Goal: Task Accomplishment & Management: Use online tool/utility

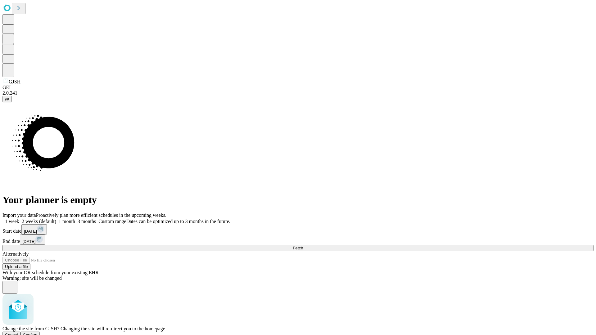
click at [38, 333] on span "Confirm" at bounding box center [30, 335] width 15 height 5
click at [19, 219] on label "1 week" at bounding box center [10, 221] width 17 height 5
click at [303, 246] on span "Fetch" at bounding box center [298, 248] width 10 height 5
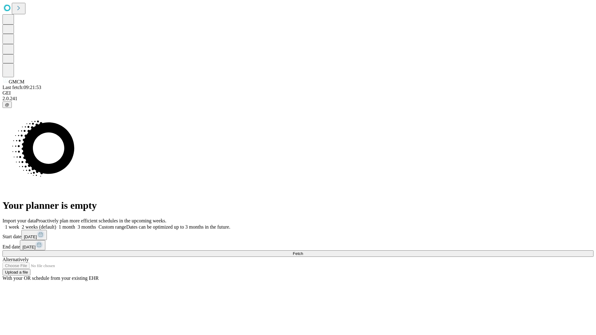
click at [19, 225] on label "1 week" at bounding box center [10, 227] width 17 height 5
click at [303, 252] on span "Fetch" at bounding box center [298, 254] width 10 height 5
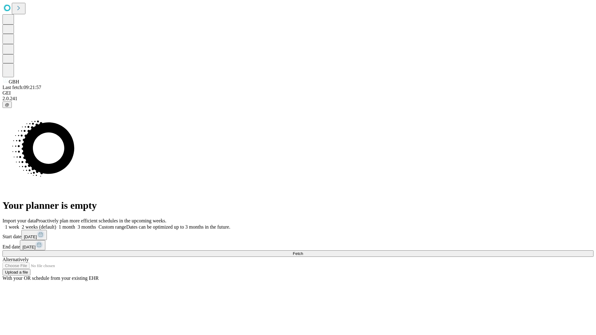
click at [19, 225] on label "1 week" at bounding box center [10, 227] width 17 height 5
click at [303, 252] on span "Fetch" at bounding box center [298, 254] width 10 height 5
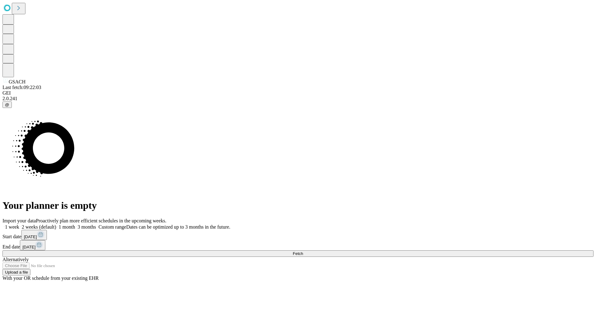
click at [19, 225] on label "1 week" at bounding box center [10, 227] width 17 height 5
click at [303, 252] on span "Fetch" at bounding box center [298, 254] width 10 height 5
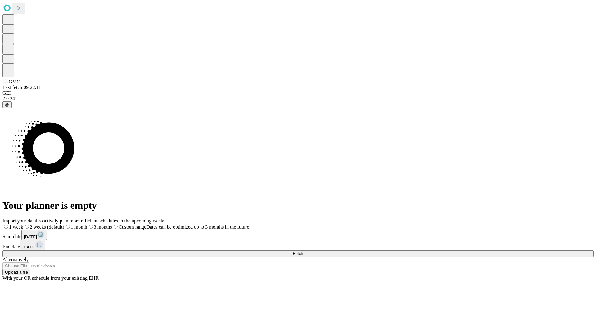
click at [23, 225] on label "1 week" at bounding box center [12, 227] width 21 height 5
click at [303, 252] on span "Fetch" at bounding box center [298, 254] width 10 height 5
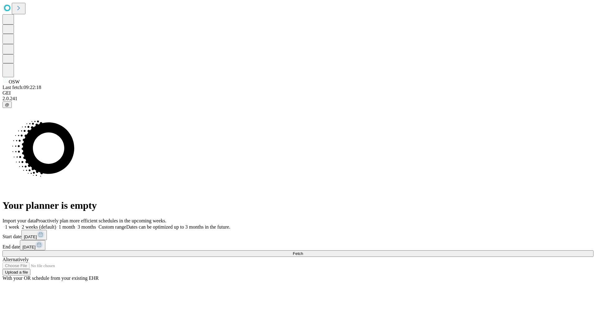
click at [19, 225] on label "1 week" at bounding box center [10, 227] width 17 height 5
click at [303, 252] on span "Fetch" at bounding box center [298, 254] width 10 height 5
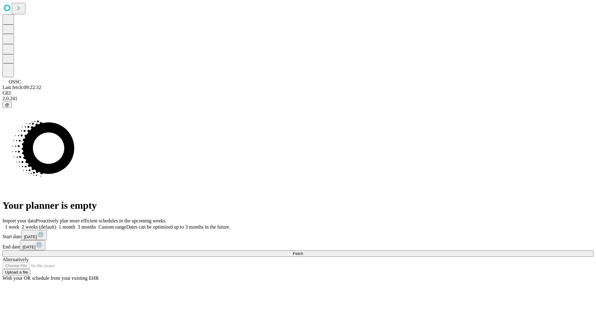
click at [19, 225] on label "1 week" at bounding box center [10, 227] width 17 height 5
click at [303, 252] on span "Fetch" at bounding box center [298, 254] width 10 height 5
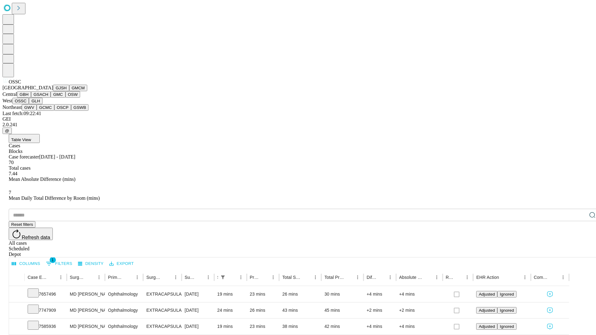
click at [42, 104] on button "GLH" at bounding box center [35, 101] width 13 height 7
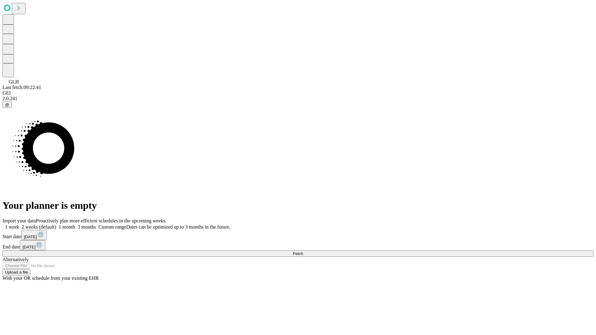
click at [19, 225] on label "1 week" at bounding box center [10, 227] width 17 height 5
click at [303, 252] on span "Fetch" at bounding box center [298, 254] width 10 height 5
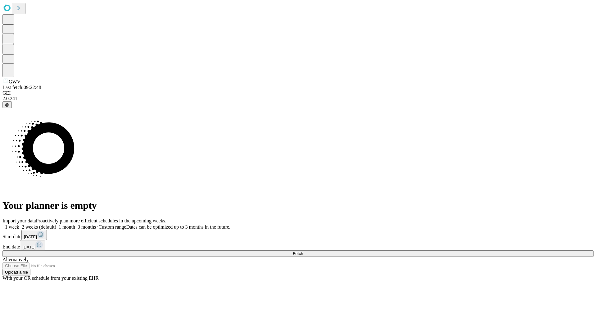
click at [19, 225] on label "1 week" at bounding box center [10, 227] width 17 height 5
click at [303, 252] on span "Fetch" at bounding box center [298, 254] width 10 height 5
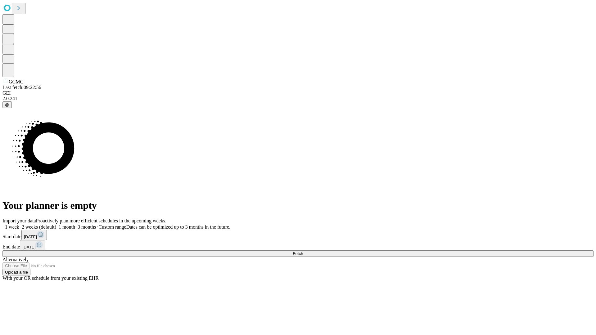
click at [19, 225] on label "1 week" at bounding box center [10, 227] width 17 height 5
click at [303, 252] on span "Fetch" at bounding box center [298, 254] width 10 height 5
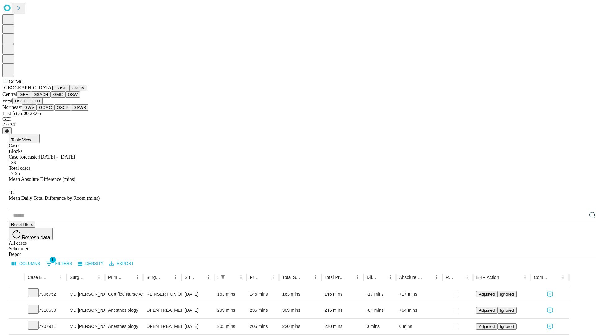
click at [54, 111] on button "OSCP" at bounding box center [62, 107] width 17 height 7
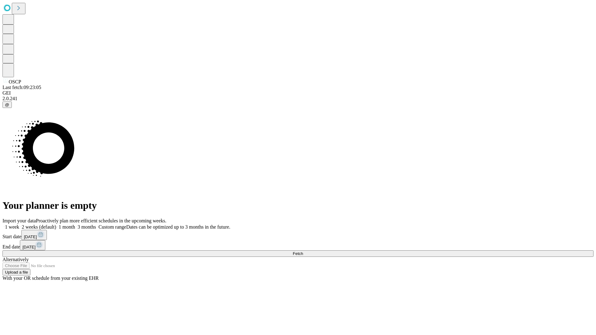
click at [19, 225] on label "1 week" at bounding box center [10, 227] width 17 height 5
click at [303, 252] on span "Fetch" at bounding box center [298, 254] width 10 height 5
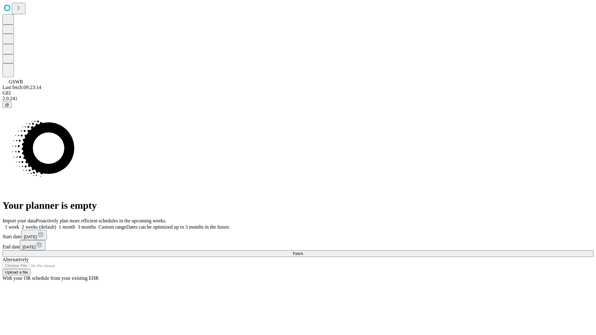
click at [19, 225] on label "1 week" at bounding box center [10, 227] width 17 height 5
click at [303, 252] on span "Fetch" at bounding box center [298, 254] width 10 height 5
